Goal: Transaction & Acquisition: Purchase product/service

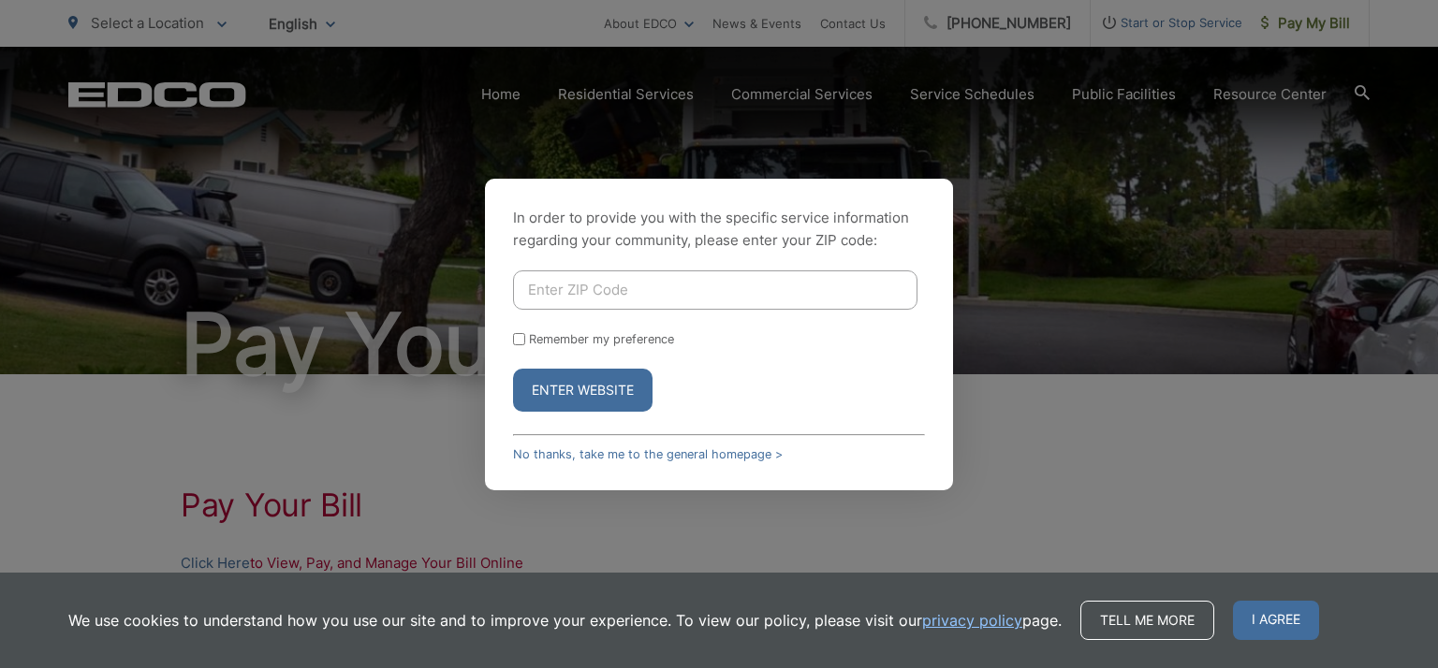
click at [633, 282] on input "Enter ZIP Code" at bounding box center [715, 289] width 404 height 39
type input "92081"
click at [934, 314] on div "In order to provide you with the specific service information regarding your co…" at bounding box center [719, 335] width 468 height 312
click at [517, 341] on input "Remember my preference" at bounding box center [519, 339] width 12 height 12
checkbox input "true"
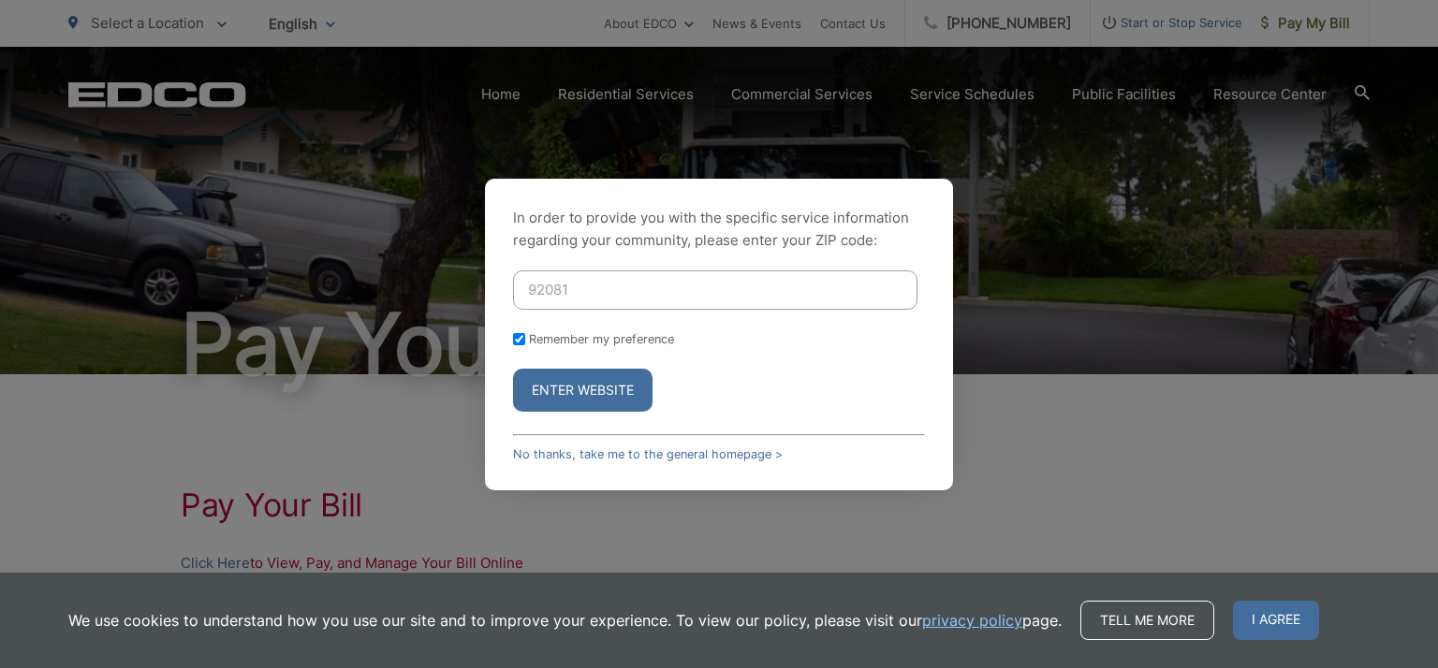
click at [590, 387] on button "Enter Website" at bounding box center [582, 390] width 139 height 43
click at [1273, 621] on span "I agree" at bounding box center [1276, 620] width 86 height 39
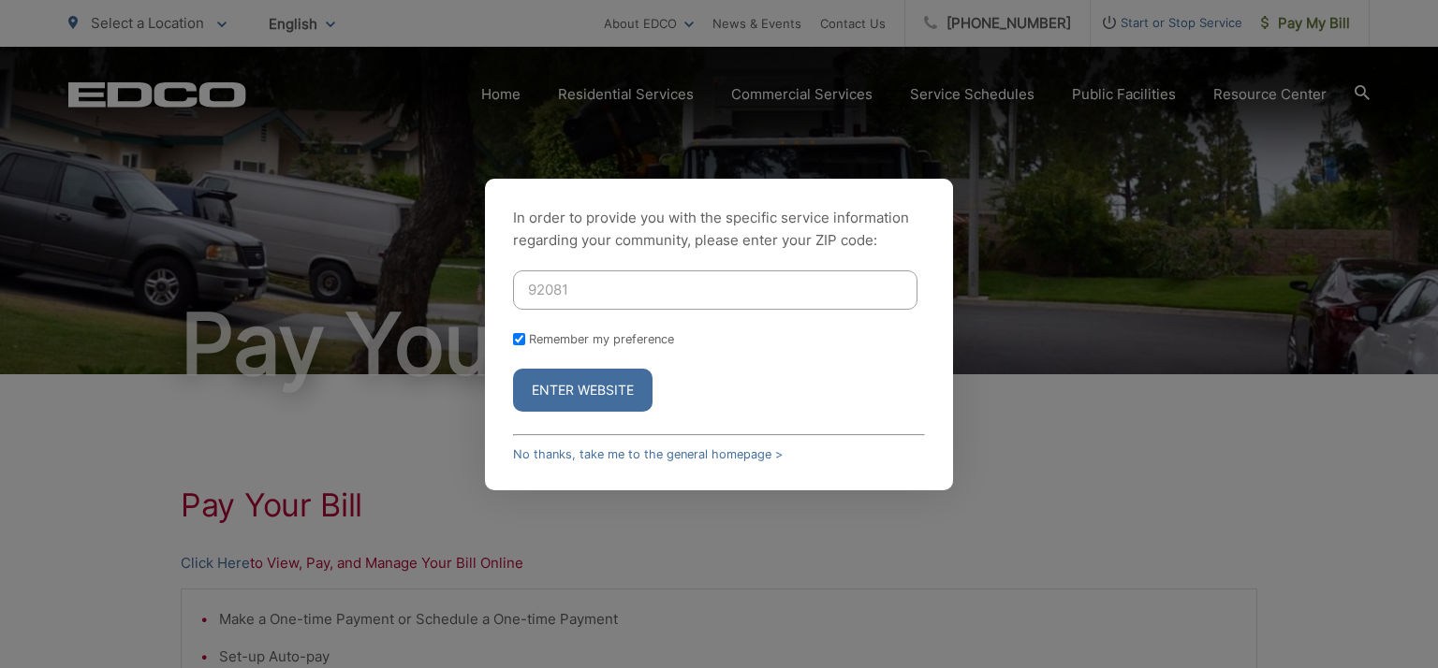
click at [595, 389] on button "Enter Website" at bounding box center [582, 390] width 139 height 43
click at [610, 378] on button "Enter Website" at bounding box center [582, 390] width 139 height 43
click at [606, 395] on div "In order to provide you with the specific service information regarding your co…" at bounding box center [719, 334] width 1438 height 668
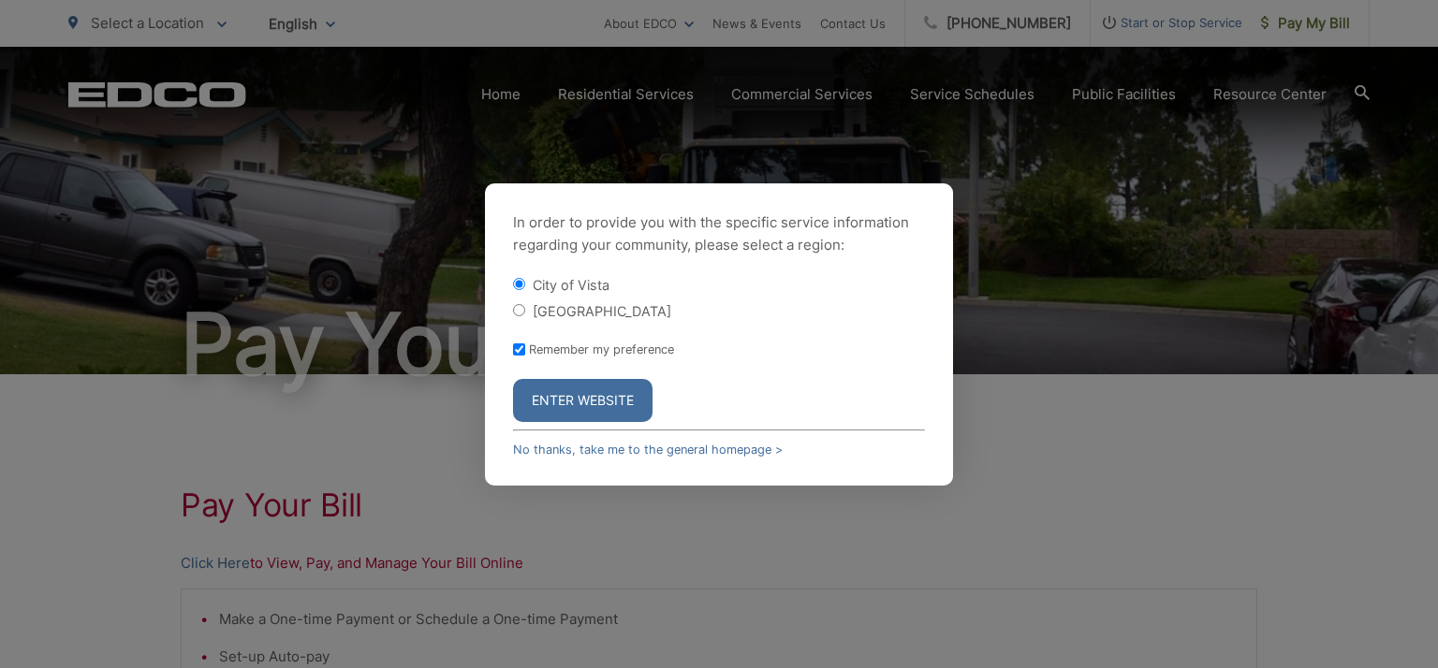
click at [518, 304] on input "[GEOGRAPHIC_DATA]" at bounding box center [519, 310] width 12 height 12
radio input "true"
click at [589, 399] on button "Enter Website" at bounding box center [582, 400] width 139 height 43
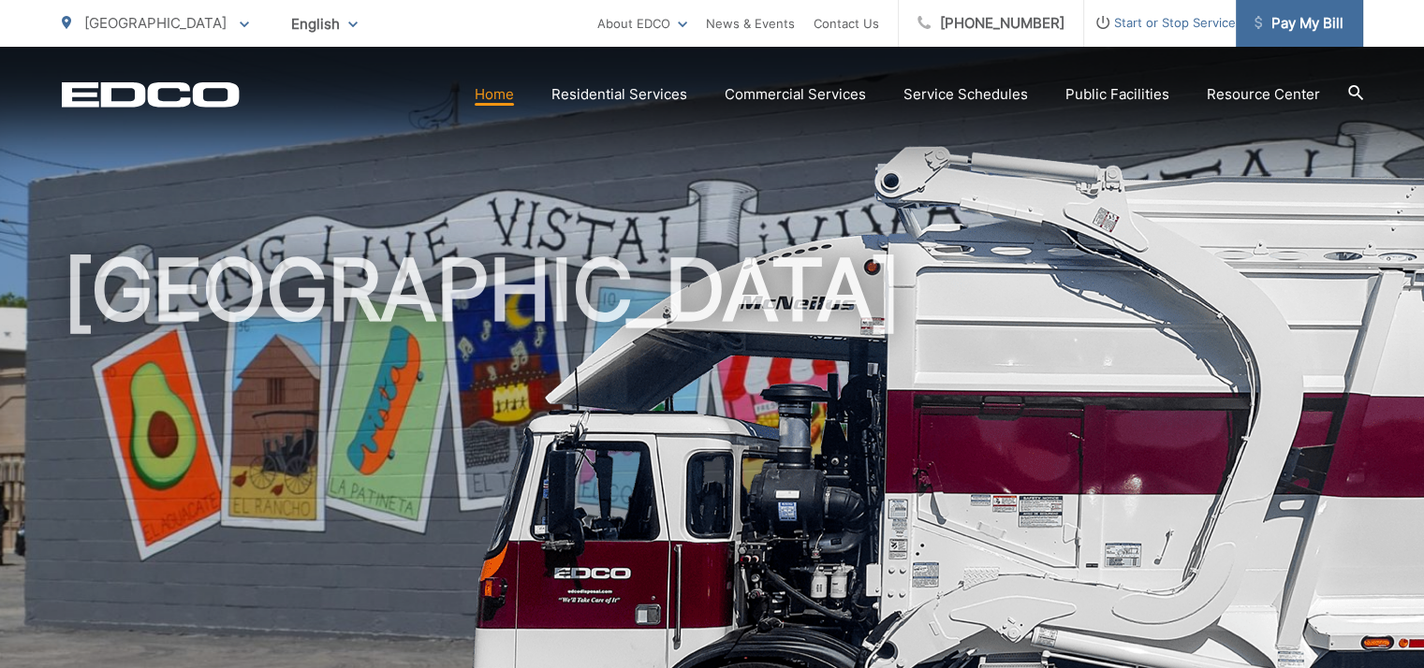
click at [1295, 23] on span "Pay My Bill" at bounding box center [1298, 23] width 89 height 22
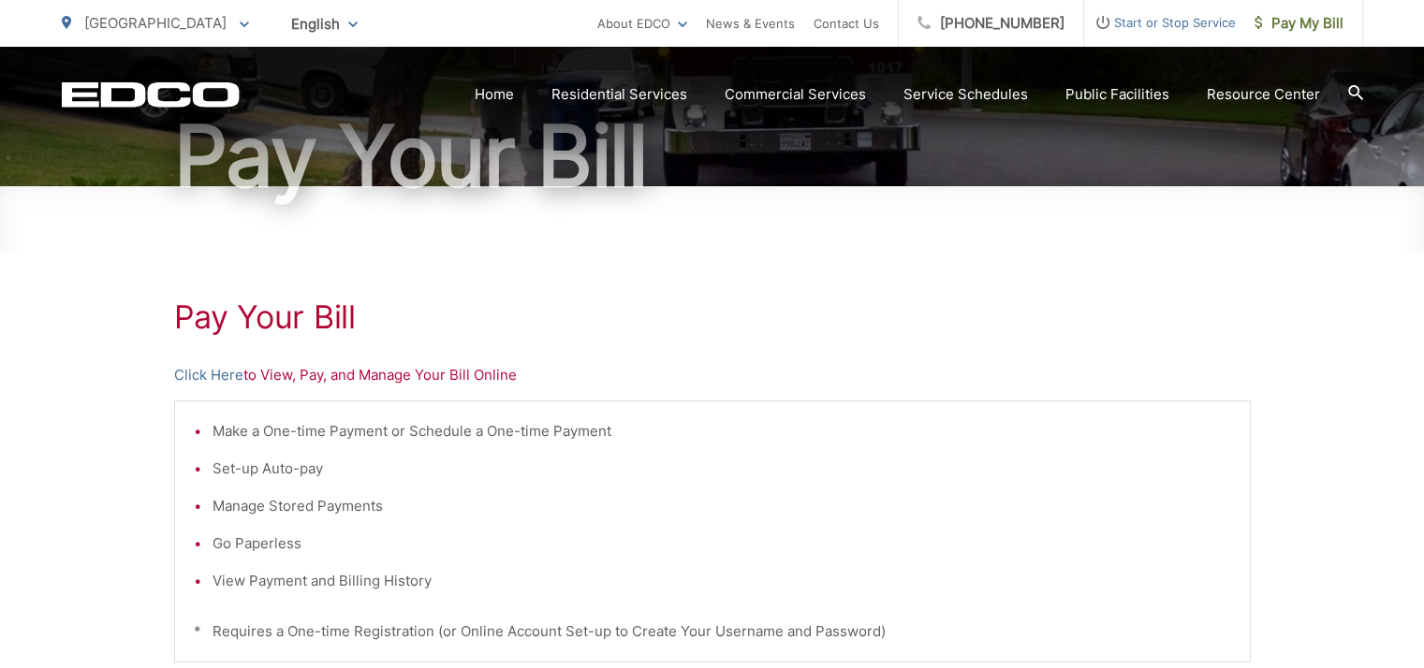
scroll to position [187, 0]
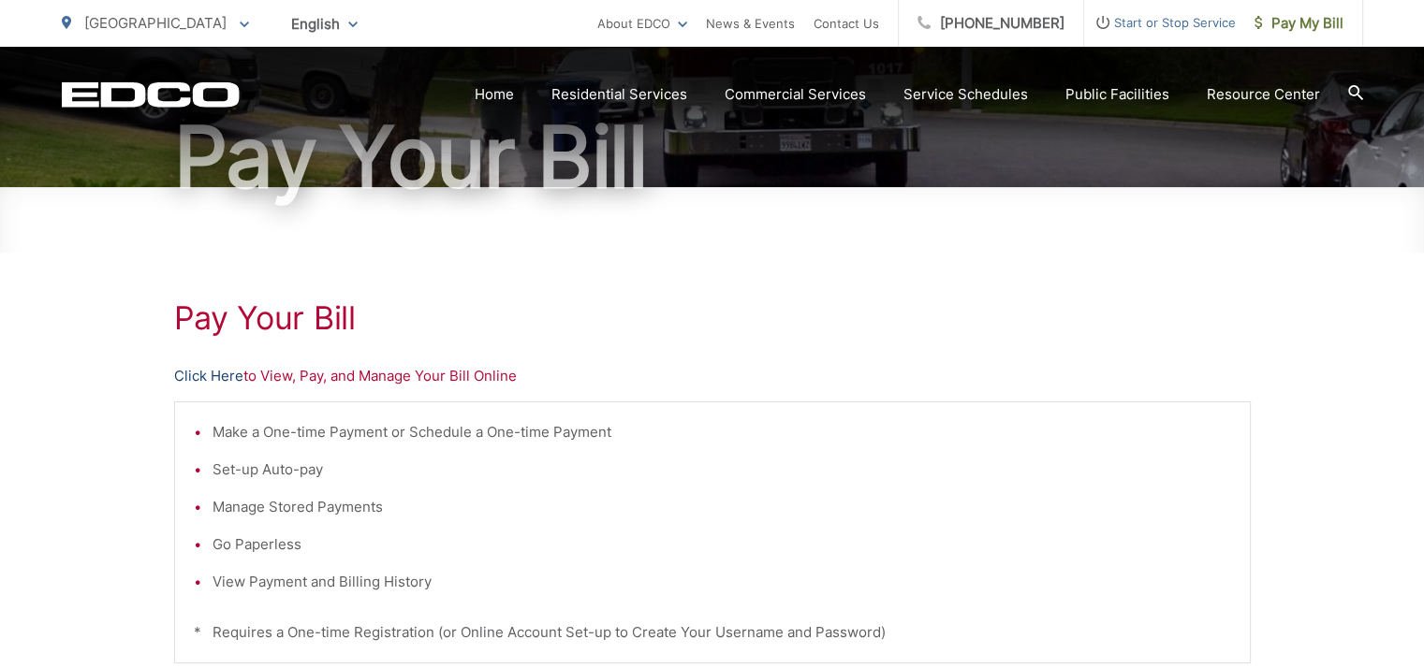
click at [215, 375] on link "Click Here" at bounding box center [208, 376] width 69 height 22
